Goal: Complete application form

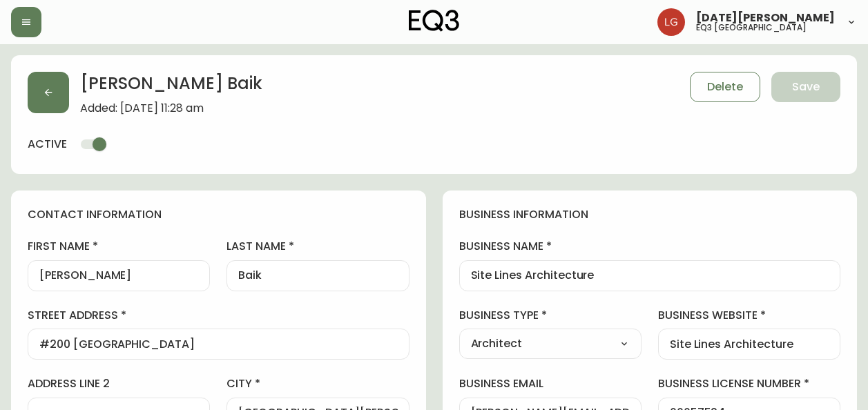
select select "BC"
select select "CA"
select select "CA_EN"
select select "Other"
select select "Architect"
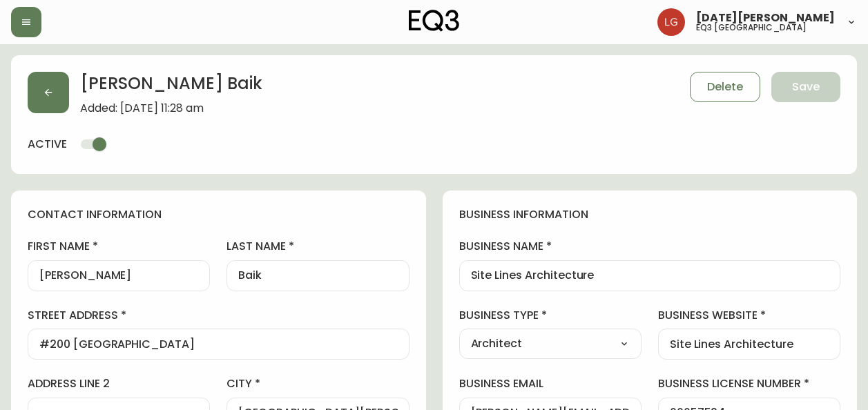
select select "cjw10z96p001r6gs00juufhhe"
select select "false"
click at [297, 320] on label "street address" at bounding box center [219, 315] width 382 height 15
click at [297, 338] on input "#200 23160 96 Ave" at bounding box center [218, 344] width 358 height 13
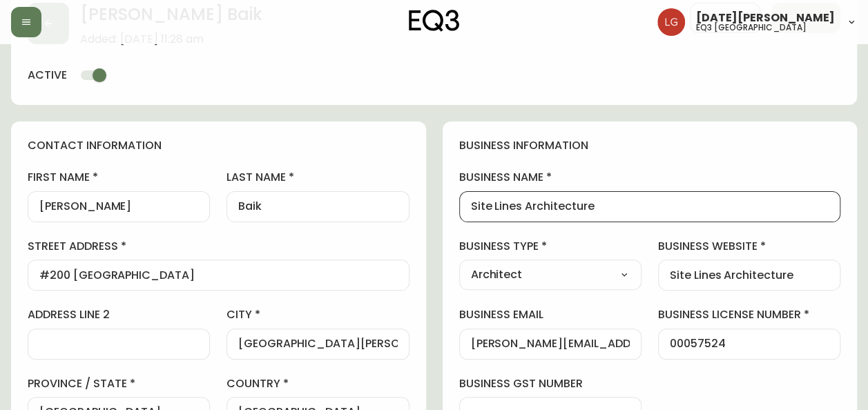
drag, startPoint x: 619, startPoint y: 206, endPoint x: 416, endPoint y: 199, distance: 203.2
